Goal: Task Accomplishment & Management: Manage account settings

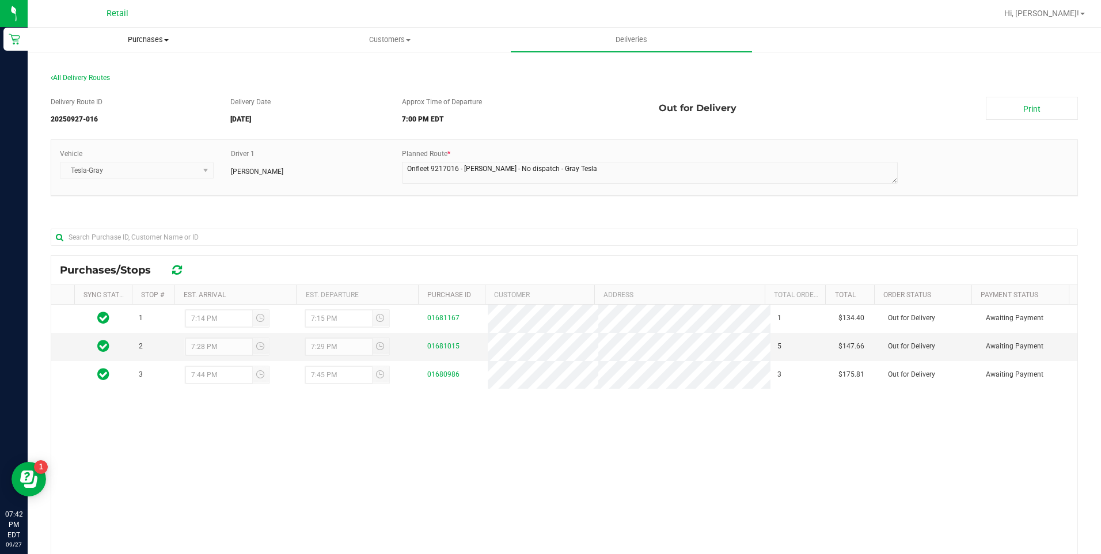
click at [153, 33] on uib-tab-heading "Purchases Summary of purchases Fulfillment All purchases" at bounding box center [148, 39] width 240 height 23
click at [344, 29] on uib-tab-heading "Customers All customers Add a new customer All physicians" at bounding box center [389, 39] width 240 height 23
click at [292, 70] on span "All customers" at bounding box center [310, 69] width 83 height 10
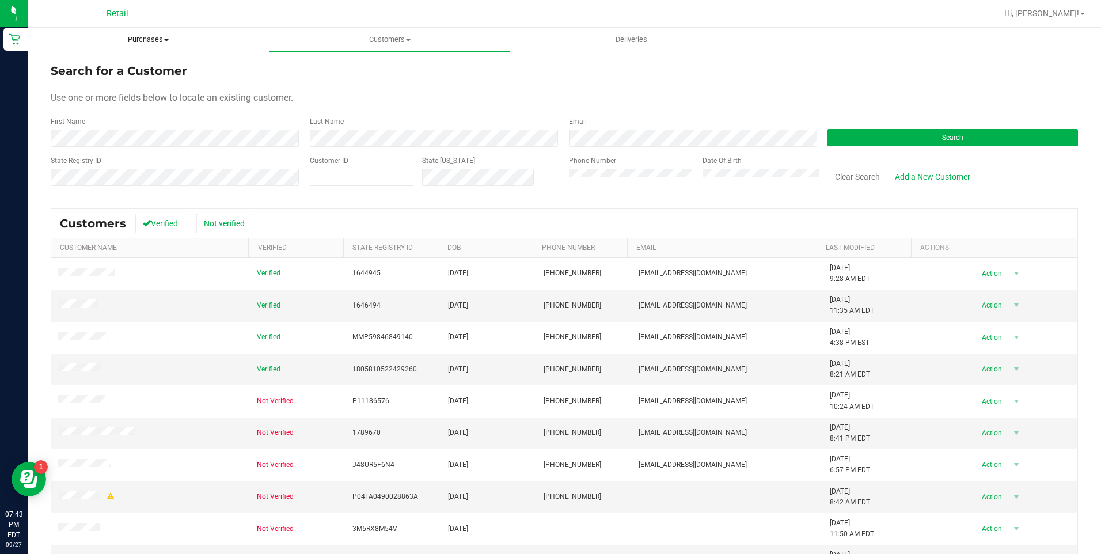
click at [163, 43] on span "Purchases" at bounding box center [148, 40] width 241 height 10
click at [387, 40] on span "Customers" at bounding box center [389, 40] width 240 height 10
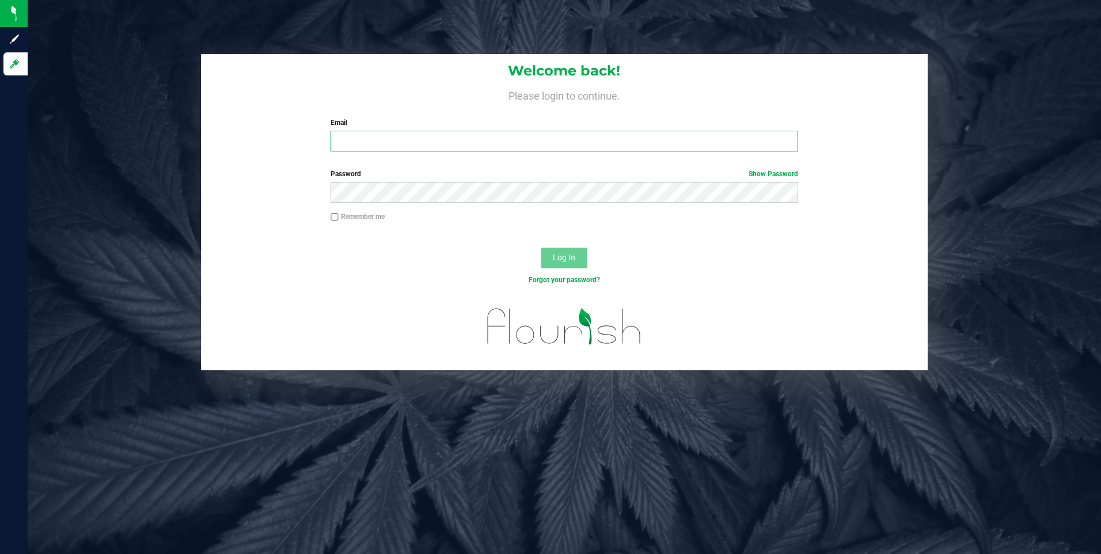
type input "[EMAIL_ADDRESS][DOMAIN_NAME]"
click at [569, 238] on div at bounding box center [564, 237] width 727 height 9
click at [452, 151] on input "[EMAIL_ADDRESS][DOMAIN_NAME]" at bounding box center [563, 141] width 467 height 21
drag, startPoint x: 516, startPoint y: 143, endPoint x: 524, endPoint y: 161, distance: 18.8
click at [524, 161] on form "Welcome back! Please login to continue. Email [EMAIL_ADDRESS][DOMAIN_NAME] Requ…" at bounding box center [565, 212] width 710 height 316
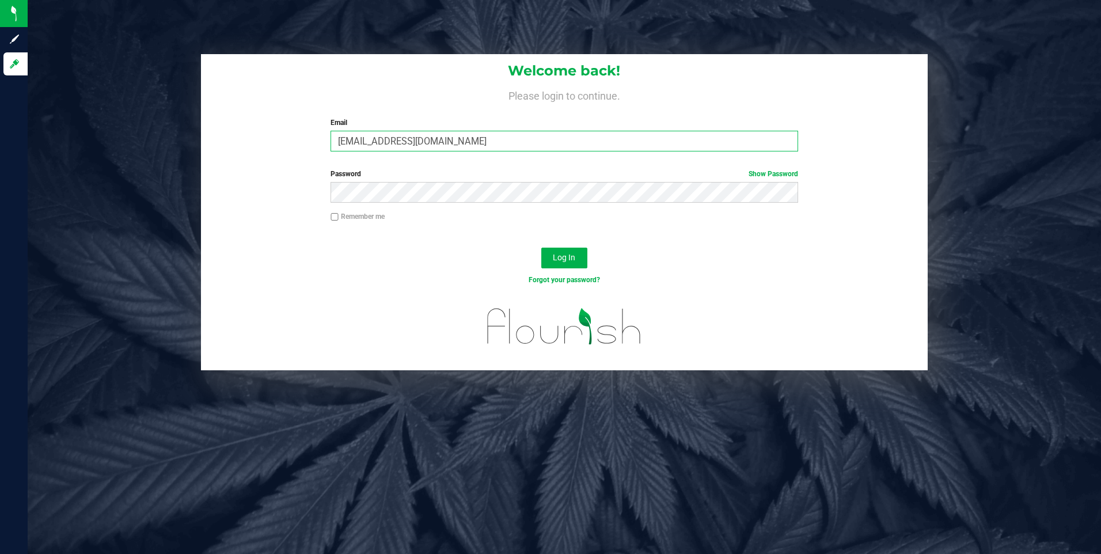
drag, startPoint x: 481, startPoint y: 139, endPoint x: 248, endPoint y: 161, distance: 234.2
click at [261, 161] on form "Welcome back! Please login to continue. Email [EMAIL_ADDRESS][DOMAIN_NAME] Requ…" at bounding box center [565, 212] width 710 height 316
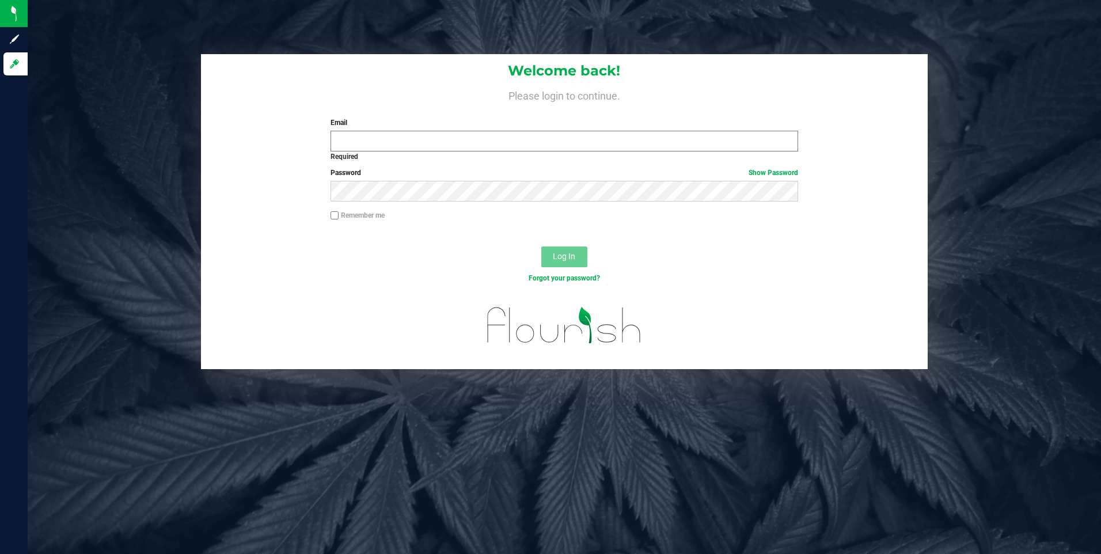
drag, startPoint x: 362, startPoint y: 154, endPoint x: 362, endPoint y: 140, distance: 13.8
click at [362, 142] on div "Email Required Please format your email correctly." at bounding box center [564, 133] width 485 height 33
click at [88, 19] on div "Welcome back! Please login to continue. Email Required Please format your email…" at bounding box center [564, 277] width 1073 height 554
click at [361, 144] on input "Email" at bounding box center [563, 141] width 467 height 21
click at [372, 149] on input "Email" at bounding box center [563, 141] width 467 height 21
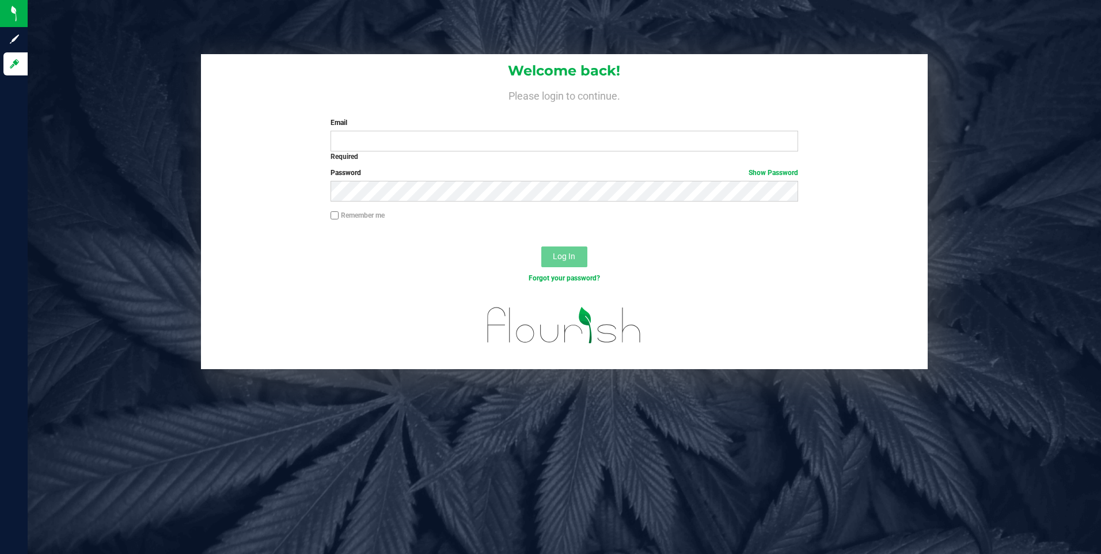
click at [398, 91] on h4 "Please login to continue." at bounding box center [564, 95] width 727 height 14
click at [387, 135] on input "Email" at bounding box center [563, 141] width 467 height 21
click at [375, 136] on input "Email" at bounding box center [563, 141] width 467 height 21
click at [412, 128] on label "Email" at bounding box center [563, 122] width 467 height 10
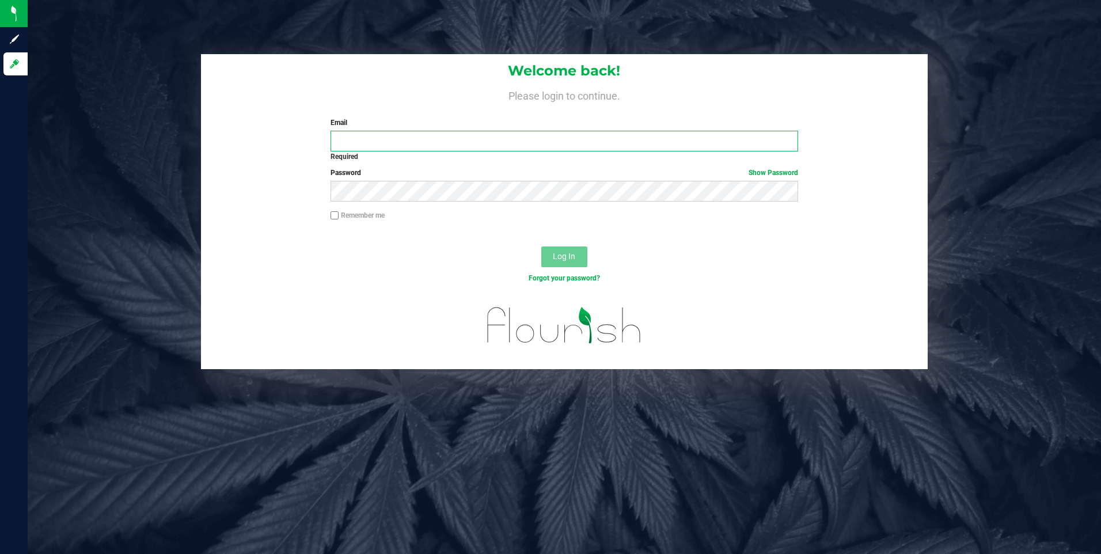
click at [412, 131] on input "Email" at bounding box center [563, 141] width 467 height 21
click at [405, 130] on div "Email Required Please format your email correctly." at bounding box center [564, 133] width 485 height 33
click at [391, 151] on div "Required" at bounding box center [563, 156] width 467 height 10
click at [391, 134] on input "Email" at bounding box center [563, 141] width 467 height 21
click at [389, 139] on input "Email" at bounding box center [563, 141] width 467 height 21
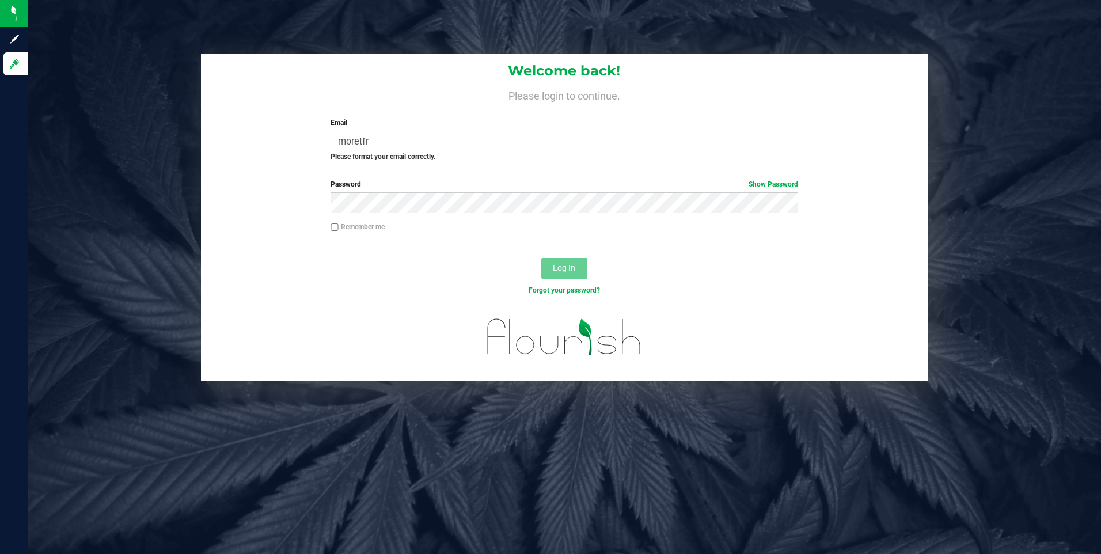
type input "[EMAIL_ADDRESS][DOMAIN_NAME]"
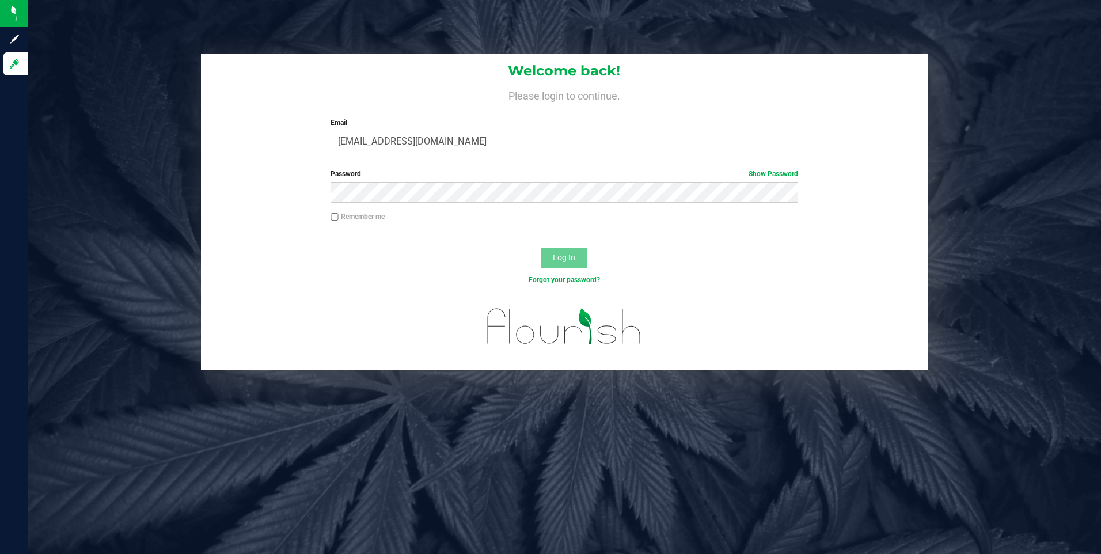
click at [408, 180] on div "Password Show Password" at bounding box center [564, 186] width 485 height 34
click at [541, 248] on button "Log In" at bounding box center [564, 258] width 46 height 21
